Goal: Transaction & Acquisition: Purchase product/service

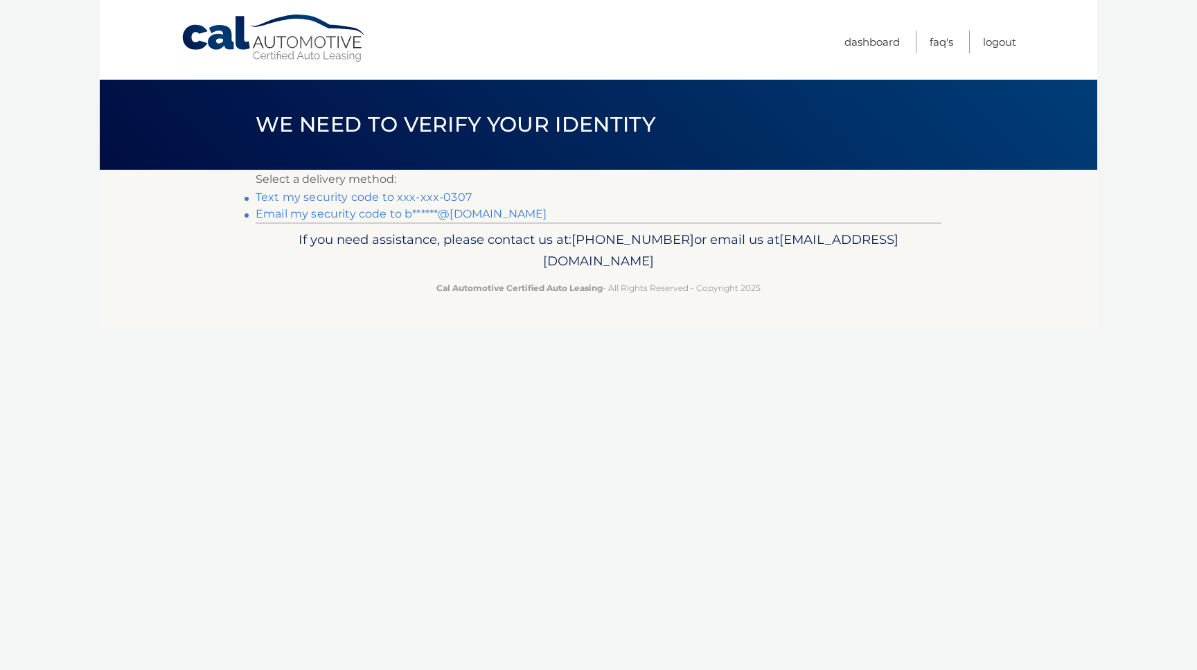
click at [293, 197] on link "Text my security code to xxx-xxx-0307" at bounding box center [364, 197] width 216 height 13
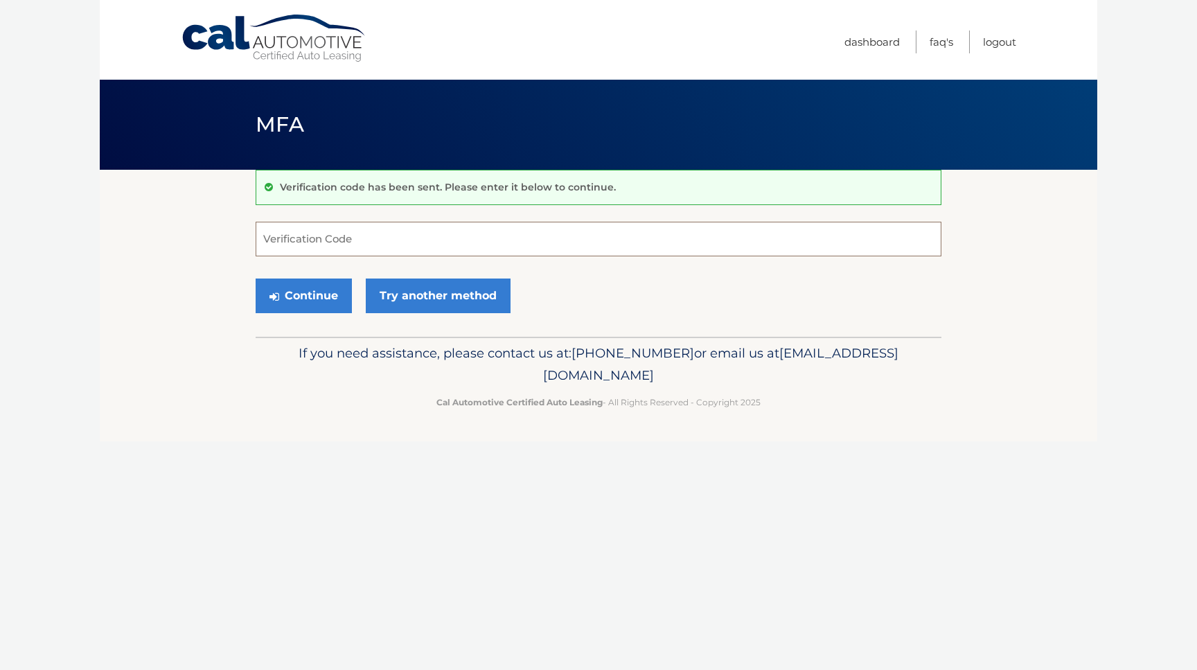
click at [301, 240] on input "Verification Code" at bounding box center [599, 239] width 686 height 35
type input "653322"
click at [317, 295] on button "Continue" at bounding box center [304, 296] width 96 height 35
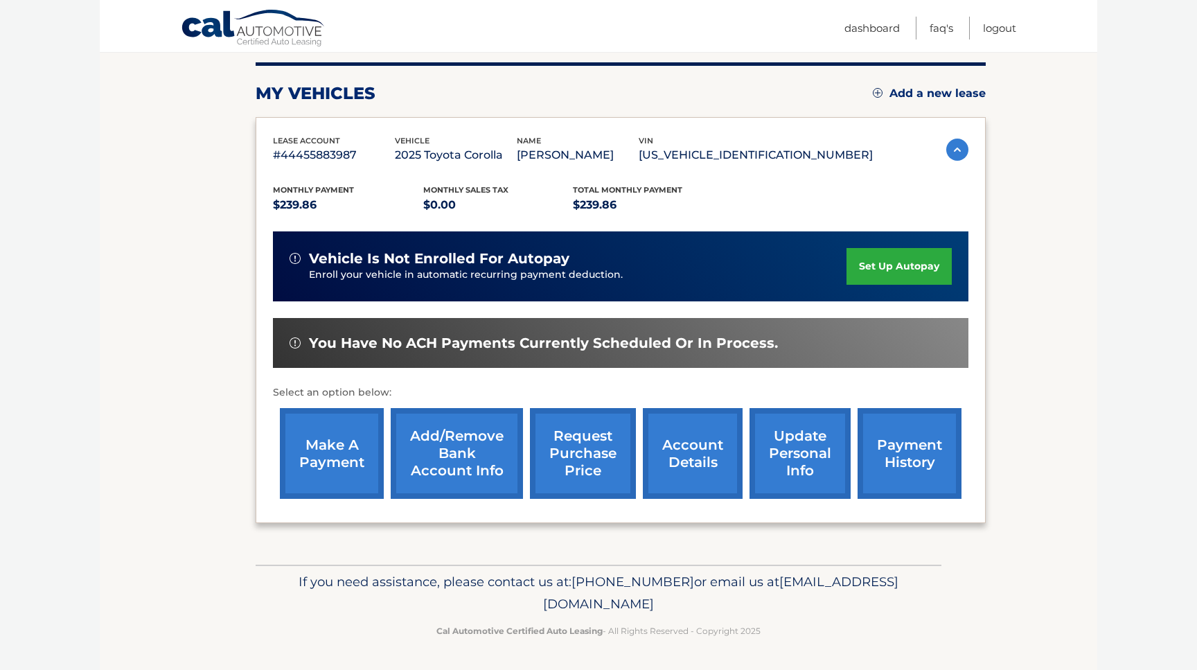
scroll to position [204, 0]
click at [877, 439] on link "payment history" at bounding box center [910, 453] width 104 height 91
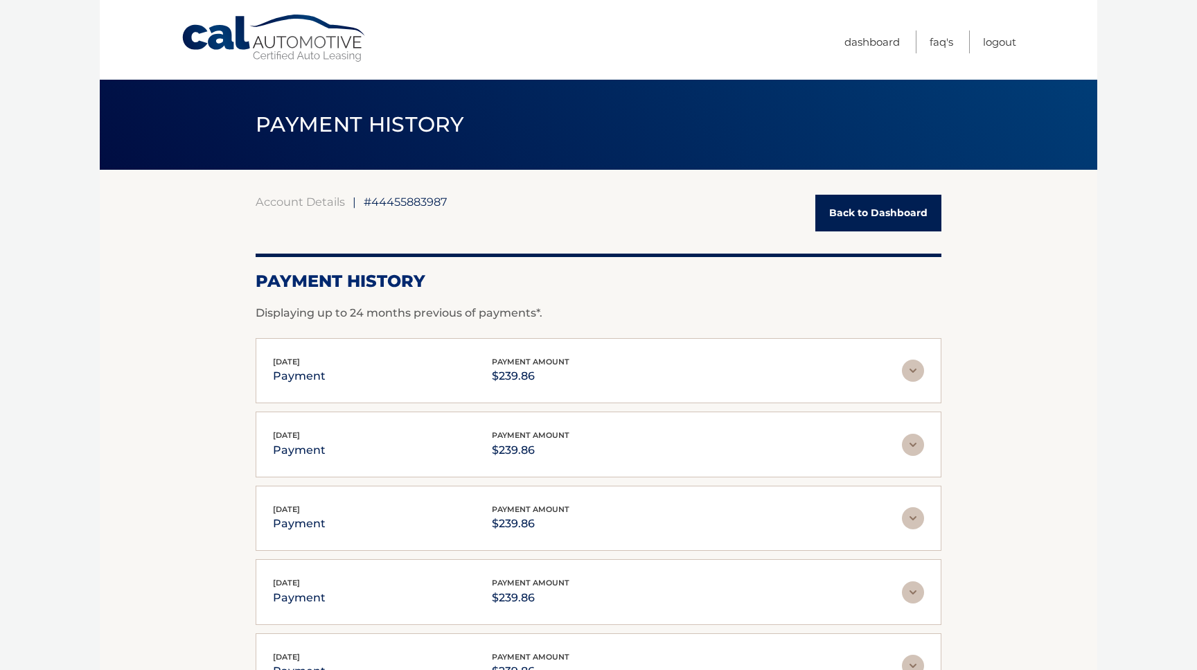
click at [856, 213] on link "Back to Dashboard" at bounding box center [879, 213] width 126 height 37
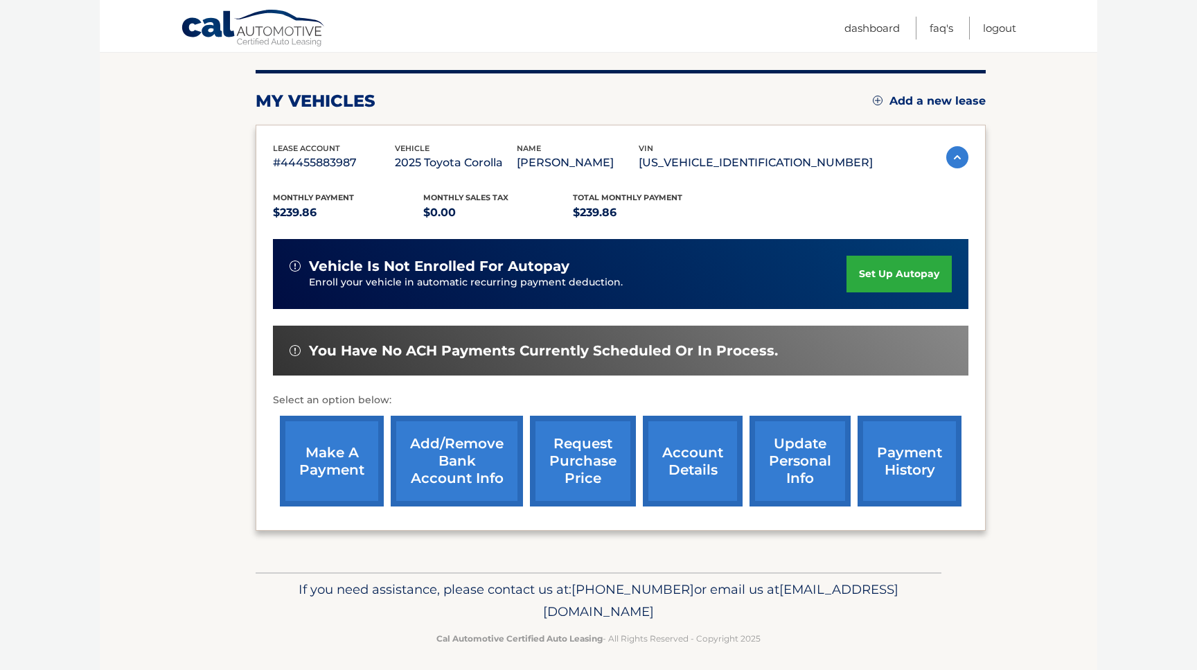
scroll to position [204, 0]
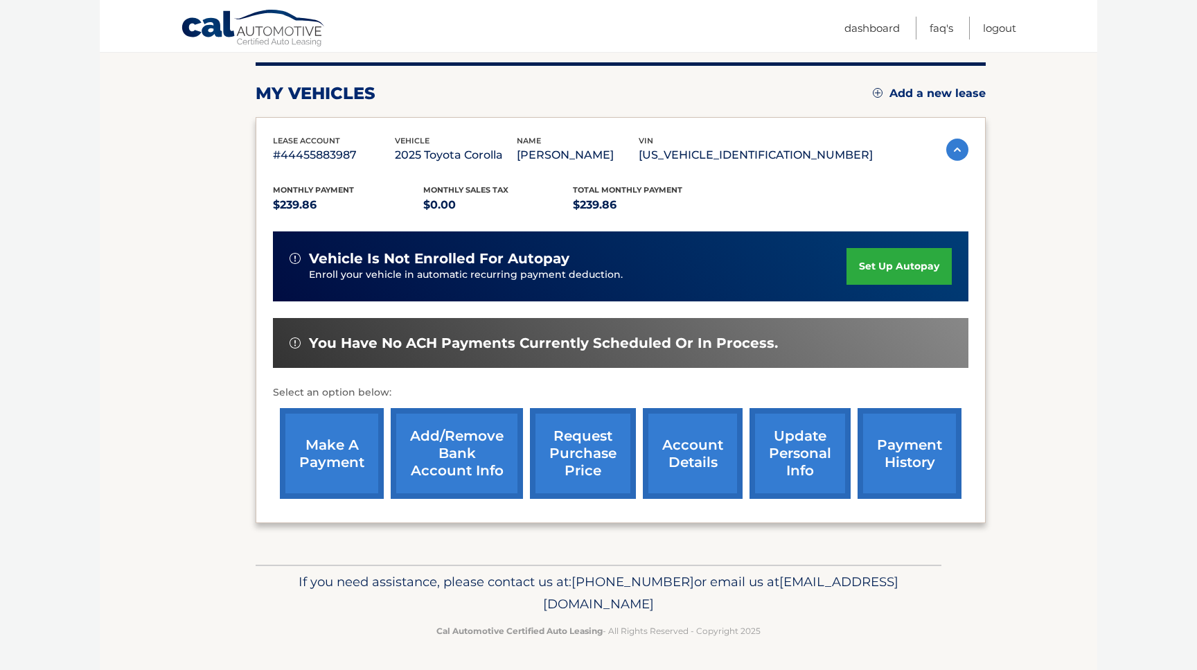
click at [341, 434] on link "make a payment" at bounding box center [332, 453] width 104 height 91
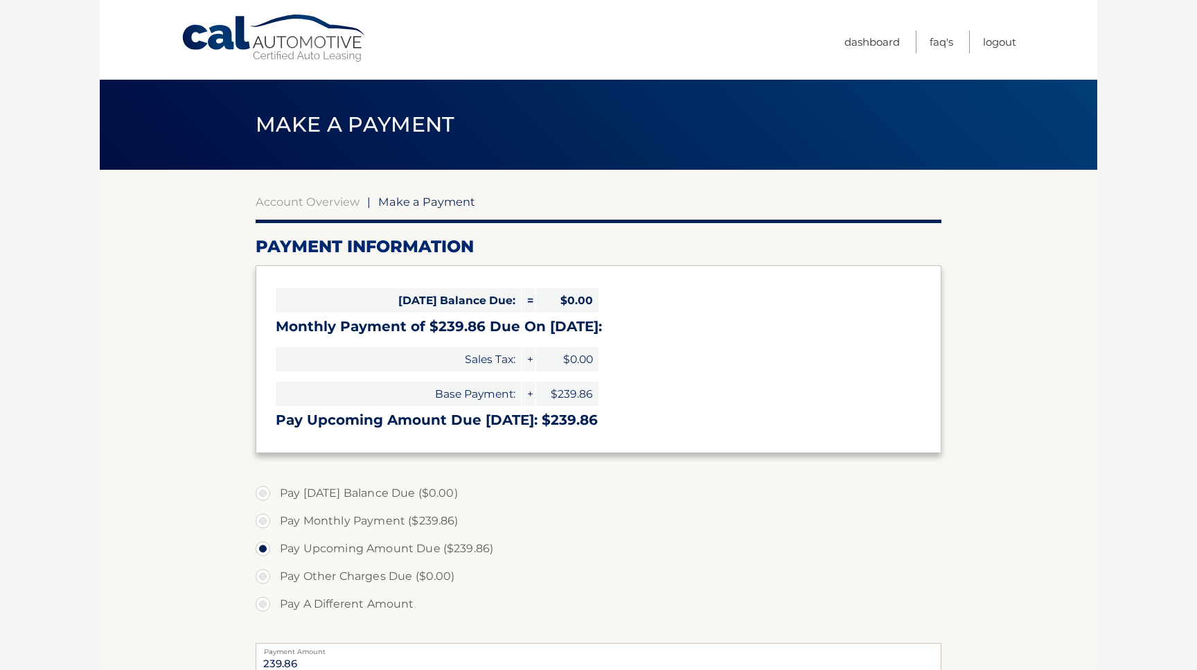
select select "ZjZmZGEyNmMtOTIzMi00NmM3LThkYmQtZWYxZWY4MjQzMmE5"
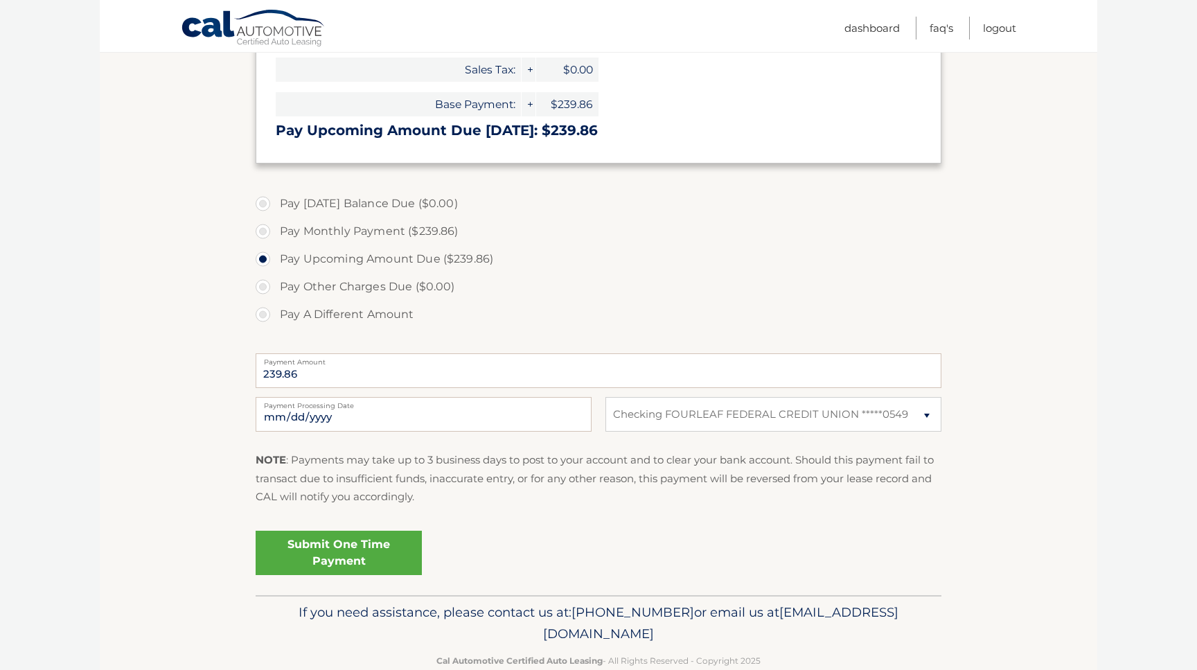
scroll to position [313, 0]
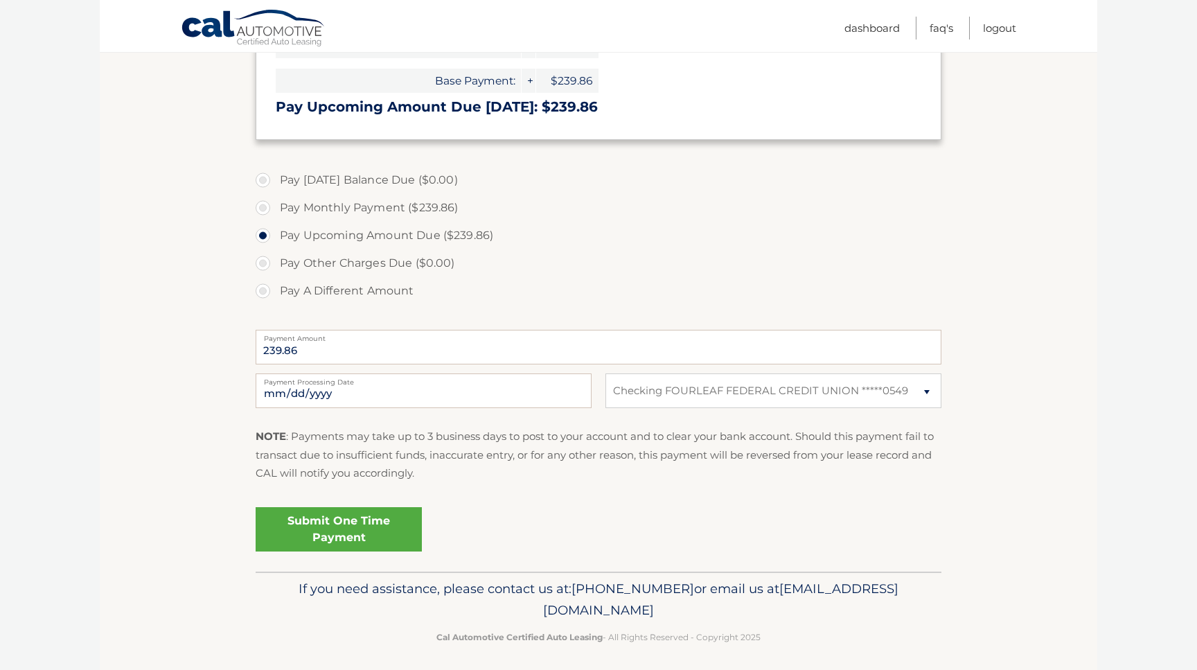
click at [362, 529] on link "Submit One Time Payment" at bounding box center [339, 529] width 166 height 44
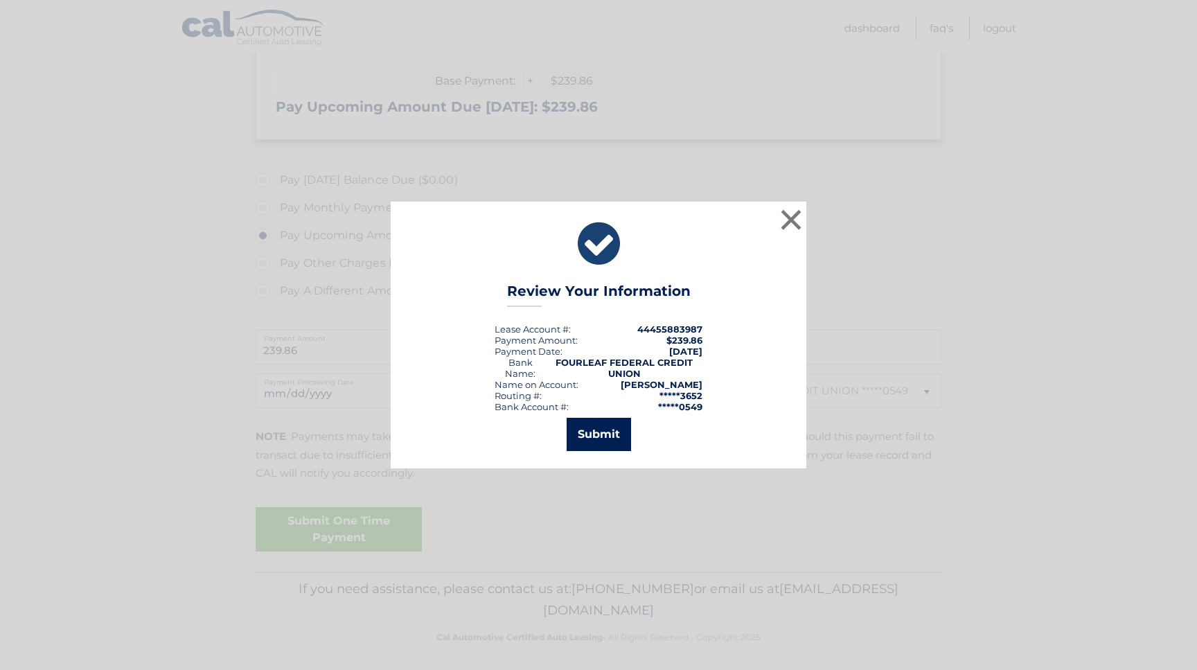
click at [612, 432] on button "Submit" at bounding box center [599, 434] width 64 height 33
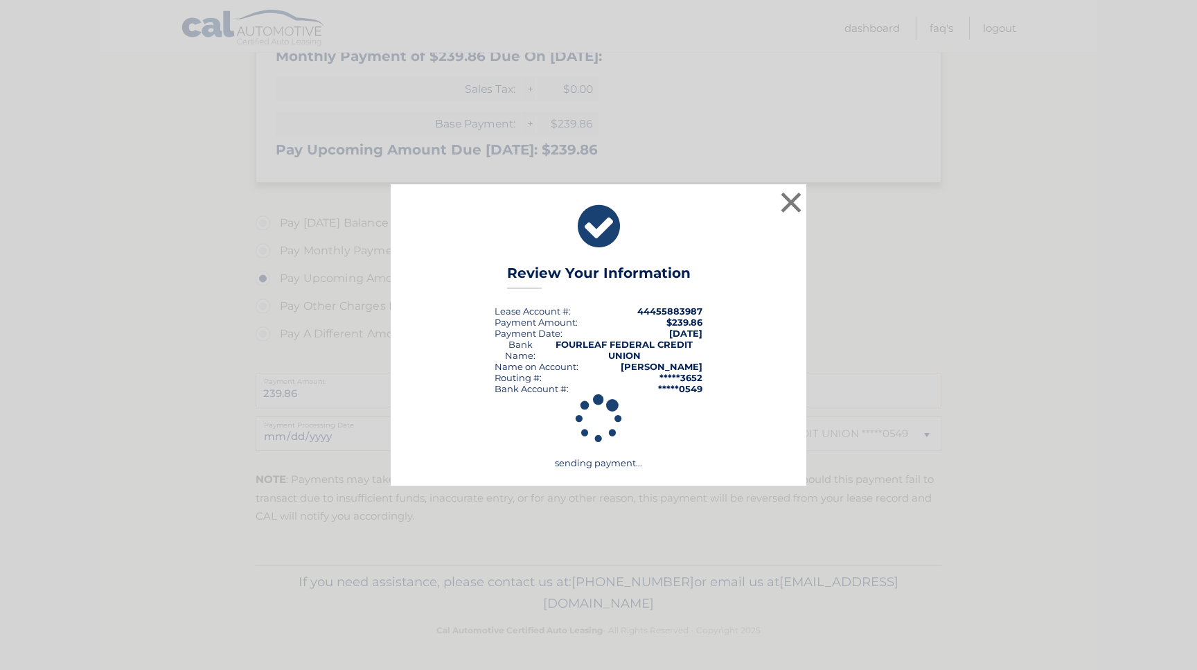
scroll to position [270, 0]
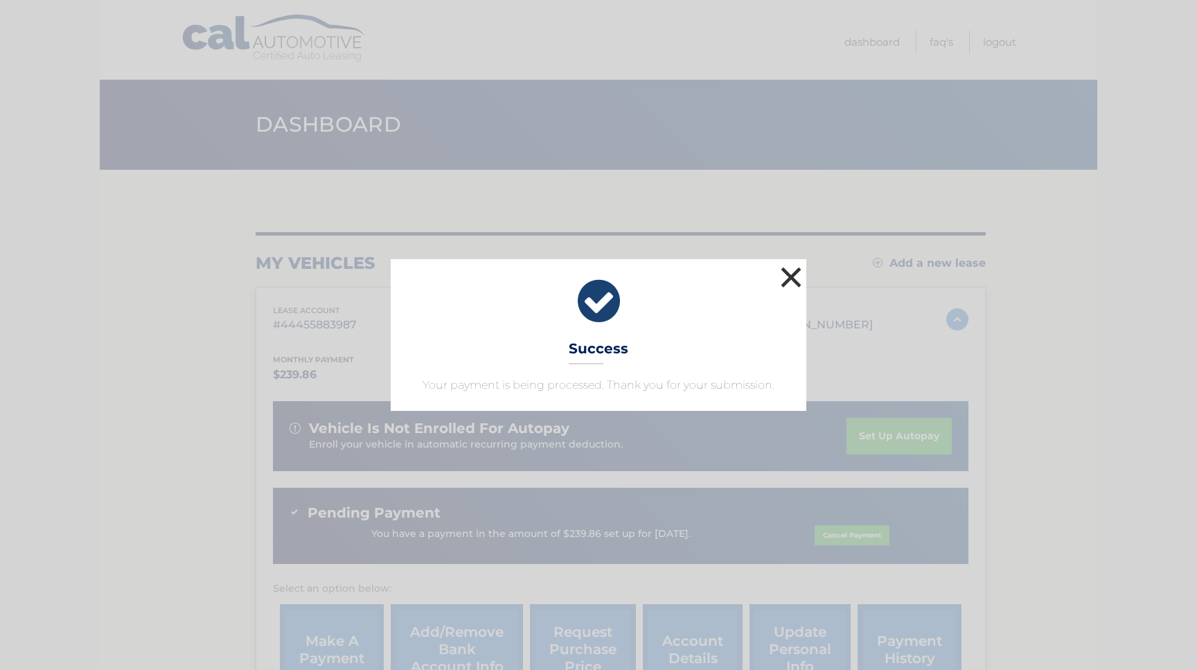
click at [792, 277] on button "×" at bounding box center [791, 277] width 28 height 28
